Goal: Navigation & Orientation: Go to known website

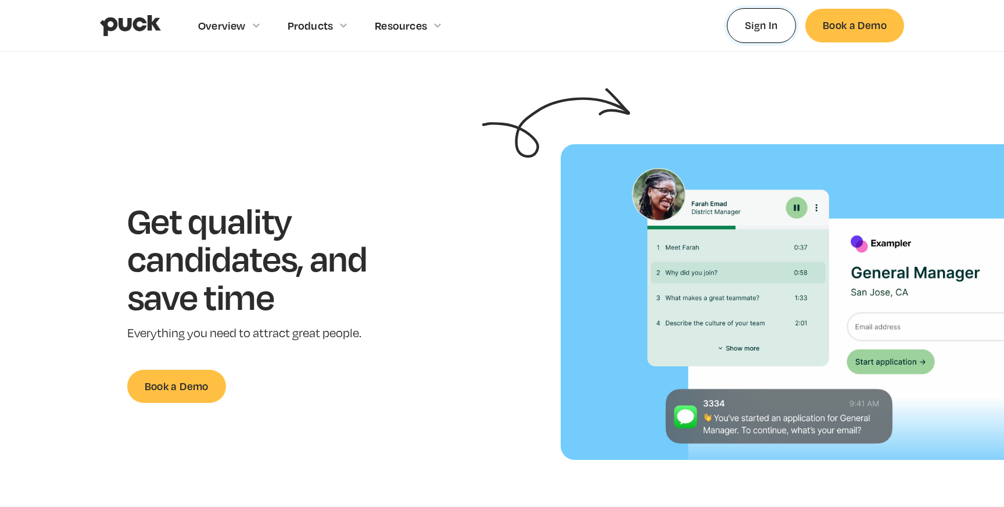
click at [762, 30] on link "Sign In" at bounding box center [761, 25] width 69 height 34
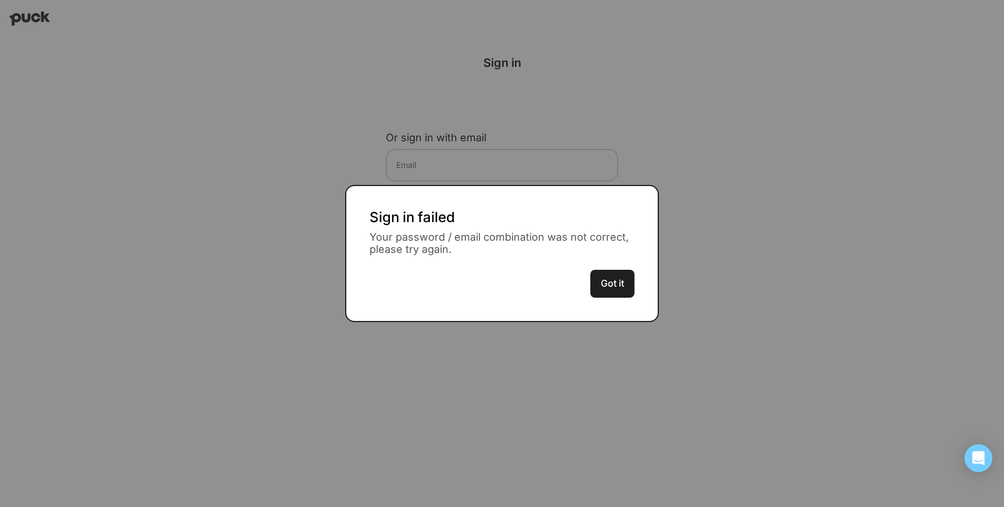
click at [612, 292] on button "Got it" at bounding box center [613, 284] width 44 height 28
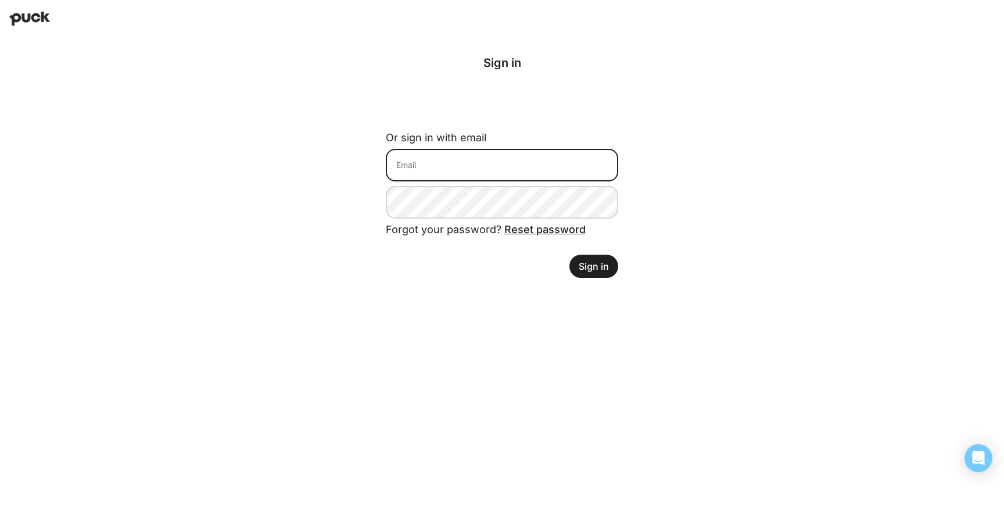
click at [521, 165] on input at bounding box center [502, 165] width 233 height 33
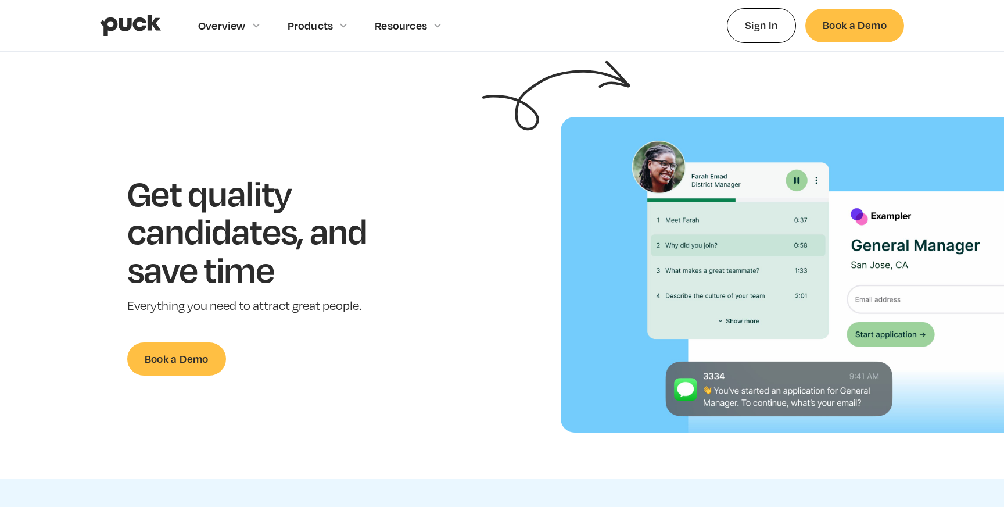
scroll to position [47, 0]
